Goal: Check status

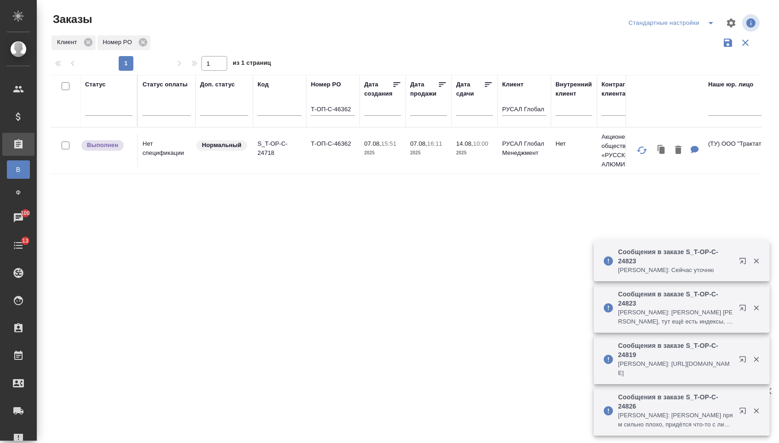
click at [326, 150] on td "Т-ОП-С-46362" at bounding box center [332, 151] width 53 height 32
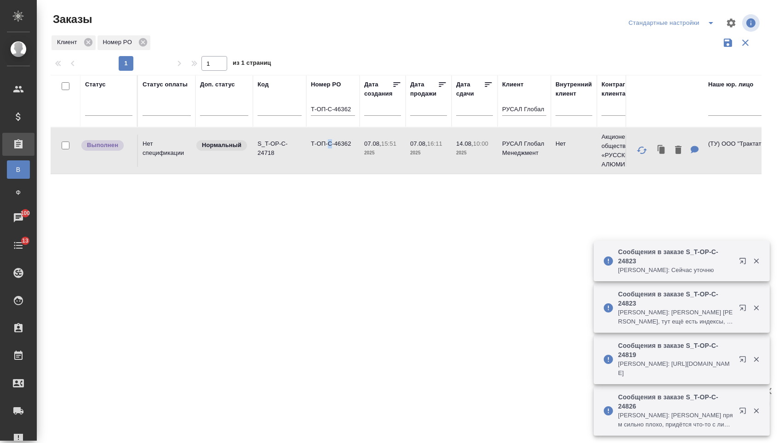
click at [326, 150] on td "Т-ОП-С-46362" at bounding box center [332, 151] width 53 height 32
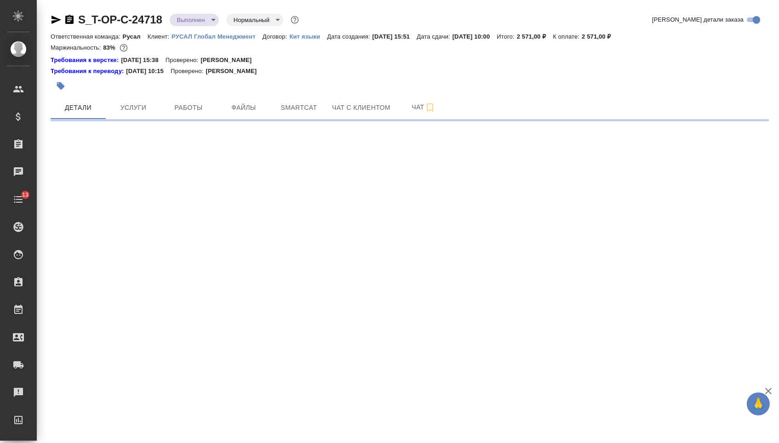
select select "RU"
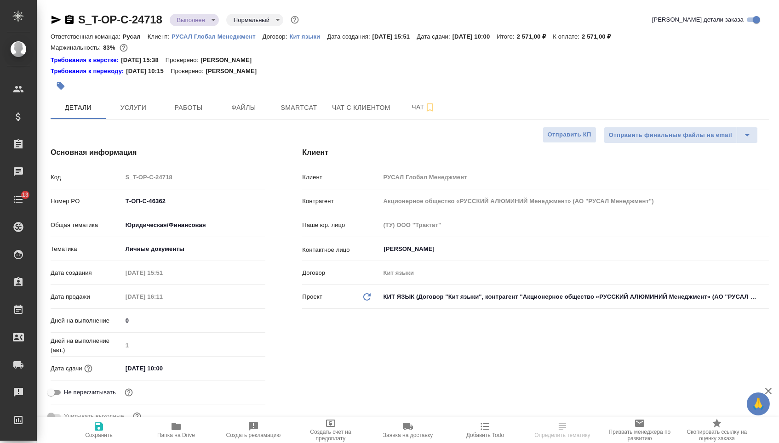
type textarea "x"
type input "Журавлева Александра"
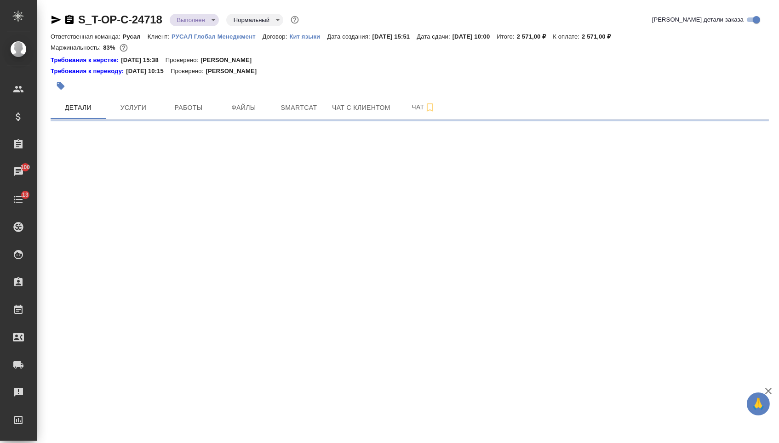
select select "RU"
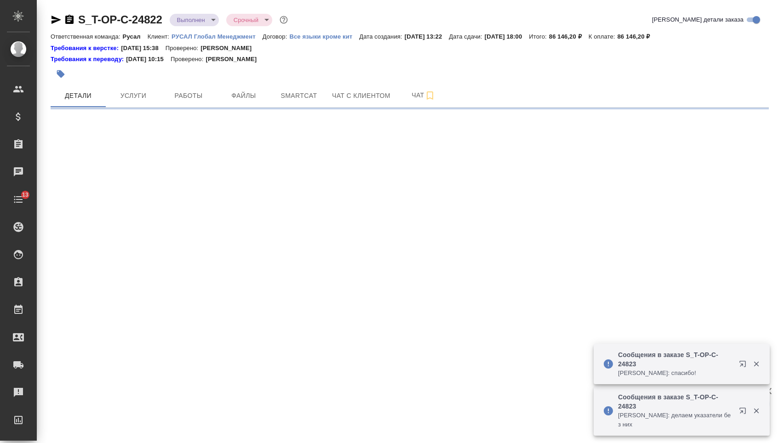
select select "RU"
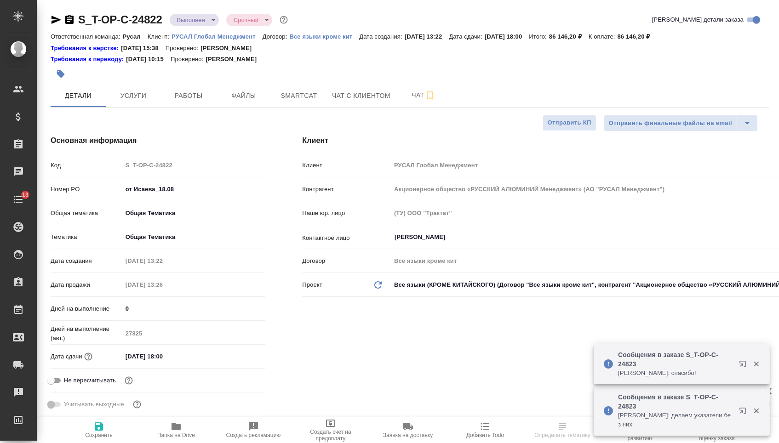
type textarea "x"
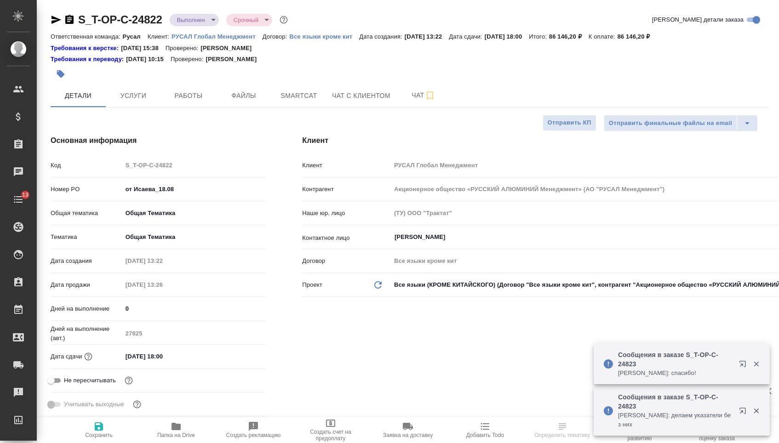
type textarea "x"
select select "RU"
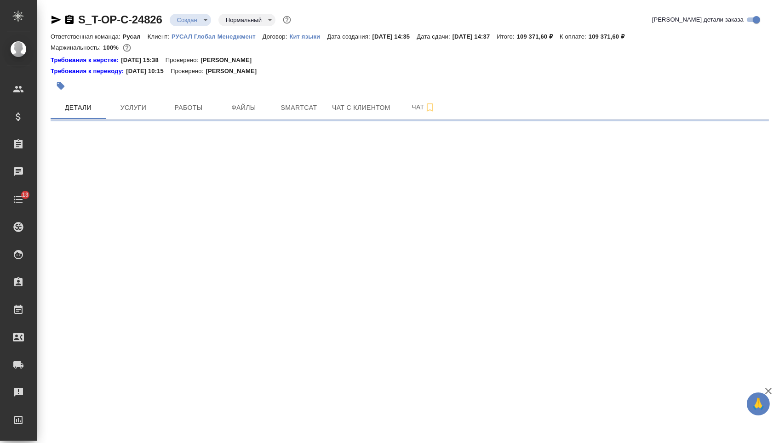
select select "RU"
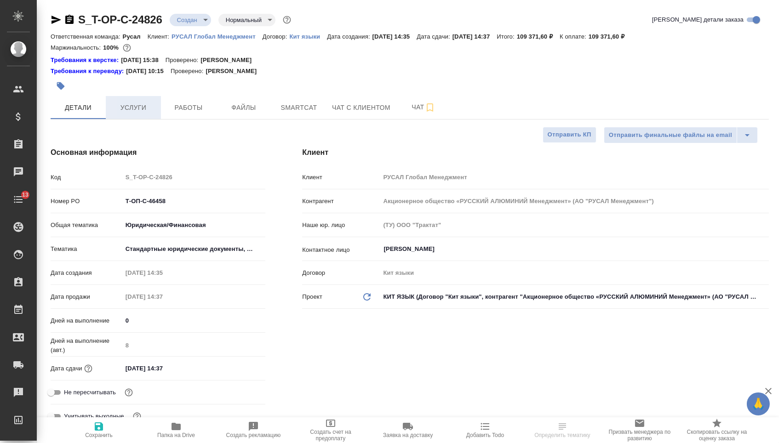
type textarea "x"
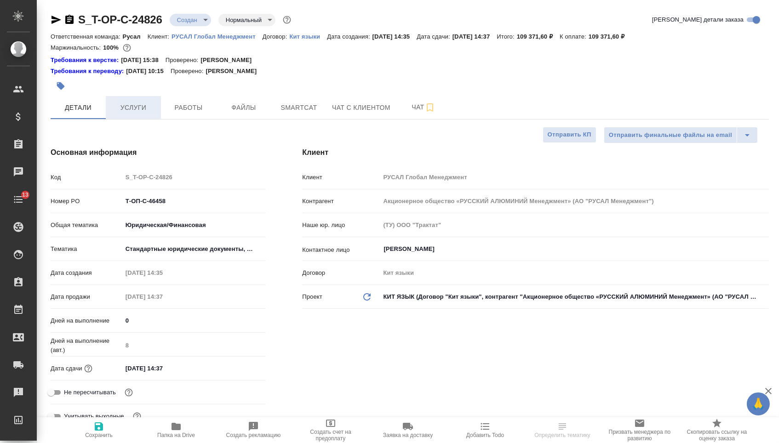
type textarea "x"
click at [128, 114] on span "Услуги" at bounding box center [133, 107] width 44 height 11
